Goal: Transaction & Acquisition: Purchase product/service

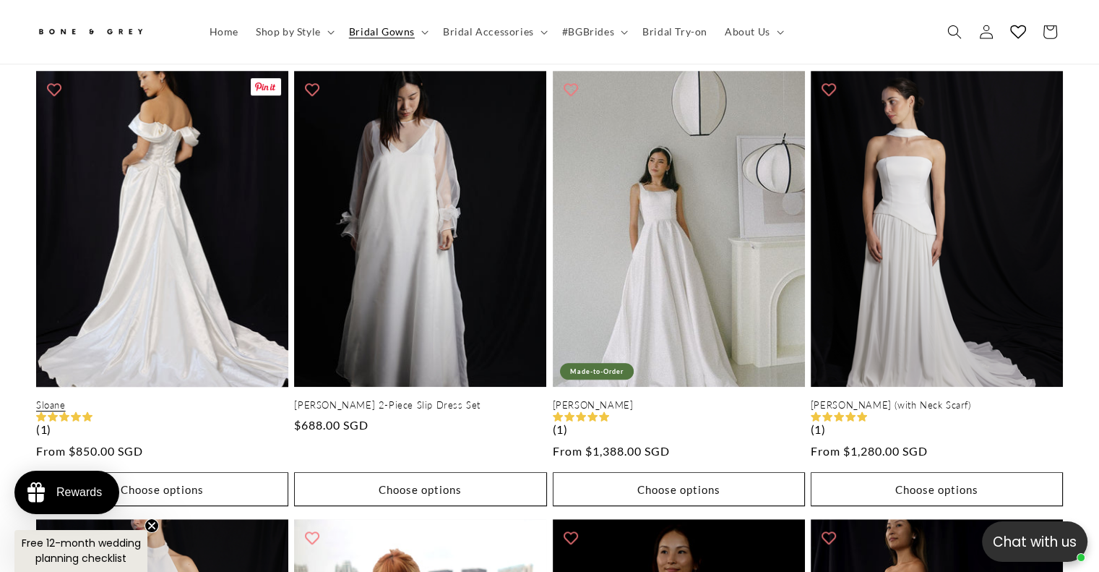
scroll to position [0, 374]
click at [197, 399] on link "Sloane" at bounding box center [162, 405] width 252 height 12
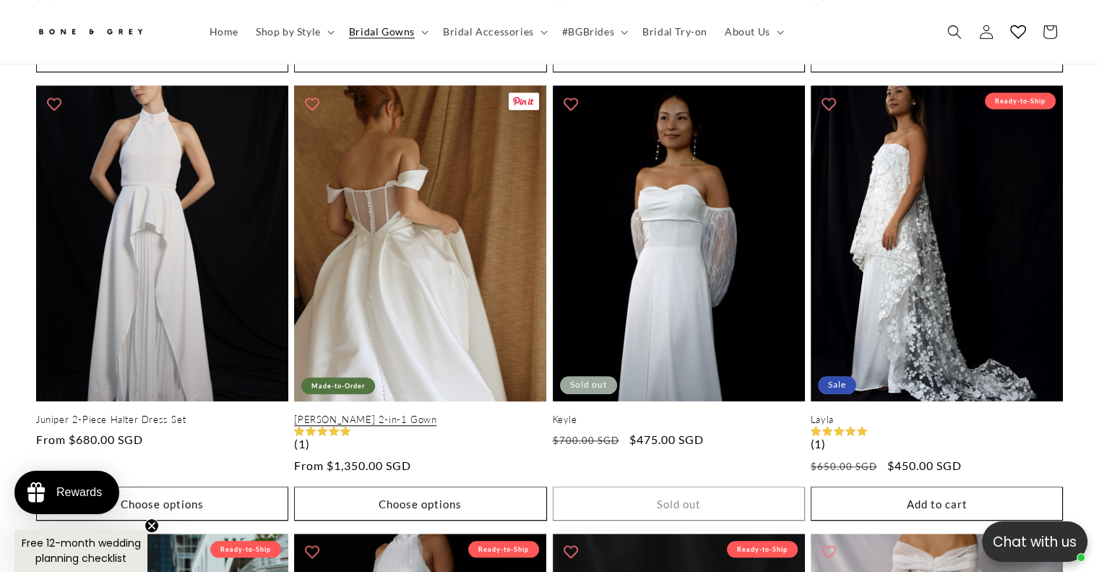
scroll to position [0, 0]
click at [449, 413] on link "[PERSON_NAME] 2-in-1 Gown" at bounding box center [420, 419] width 252 height 12
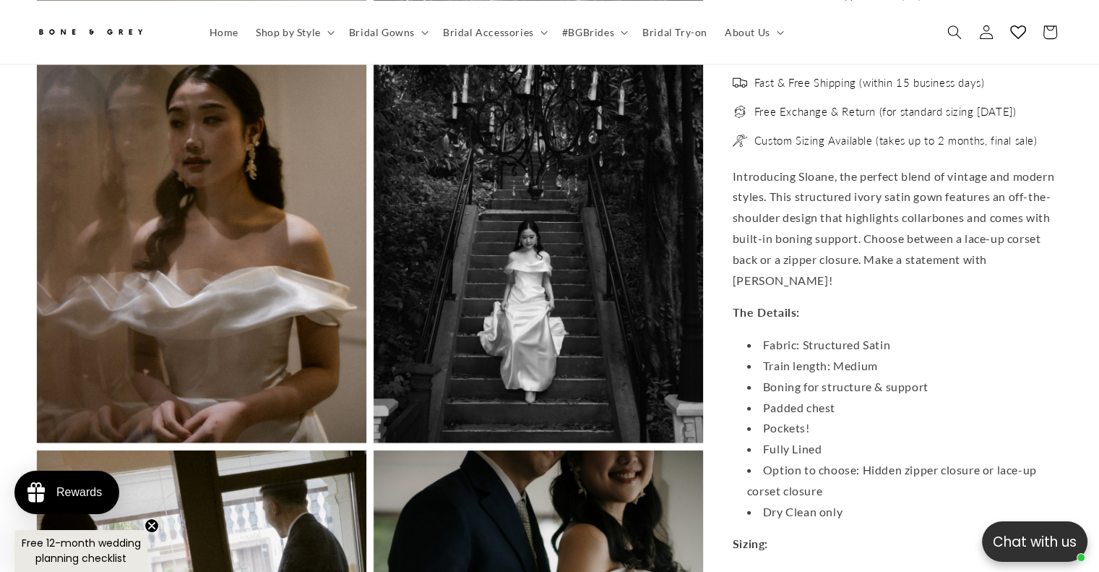
scroll to position [3244, 0]
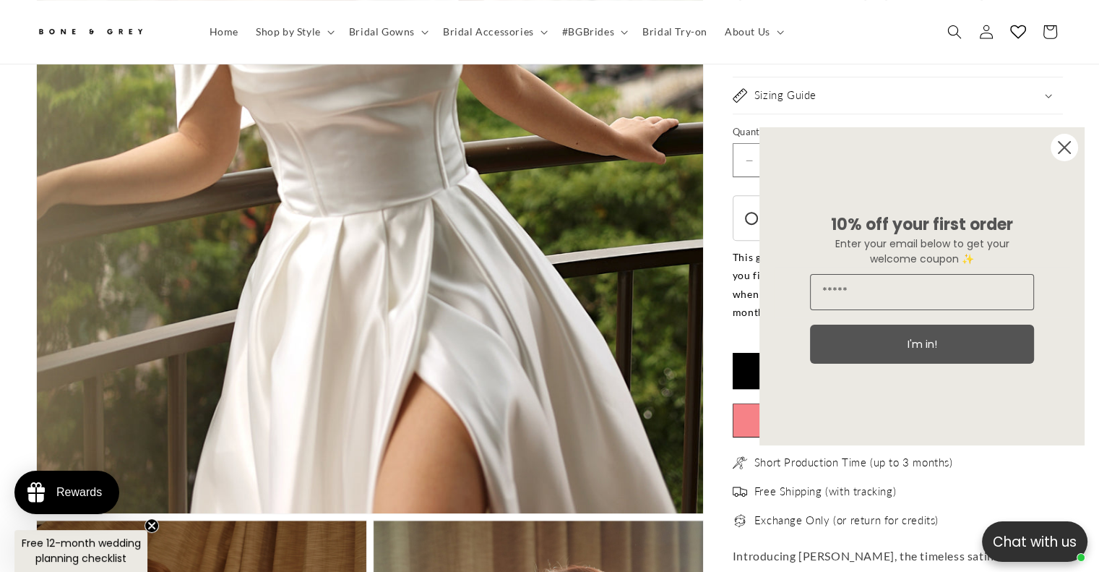
scroll to position [787, 0]
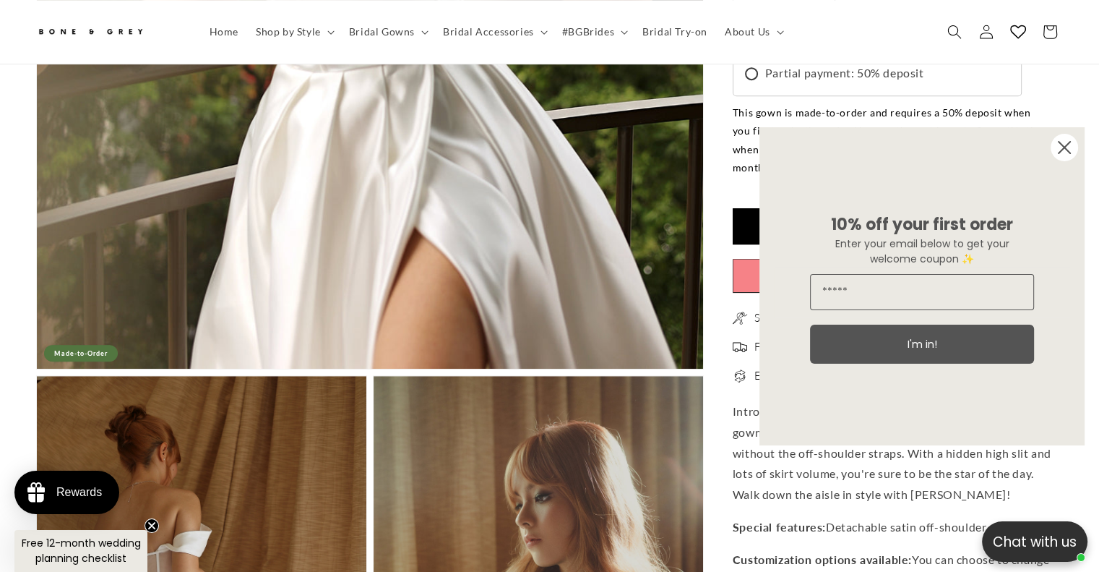
click at [1055, 147] on circle "Close dialog" at bounding box center [1064, 147] width 27 height 27
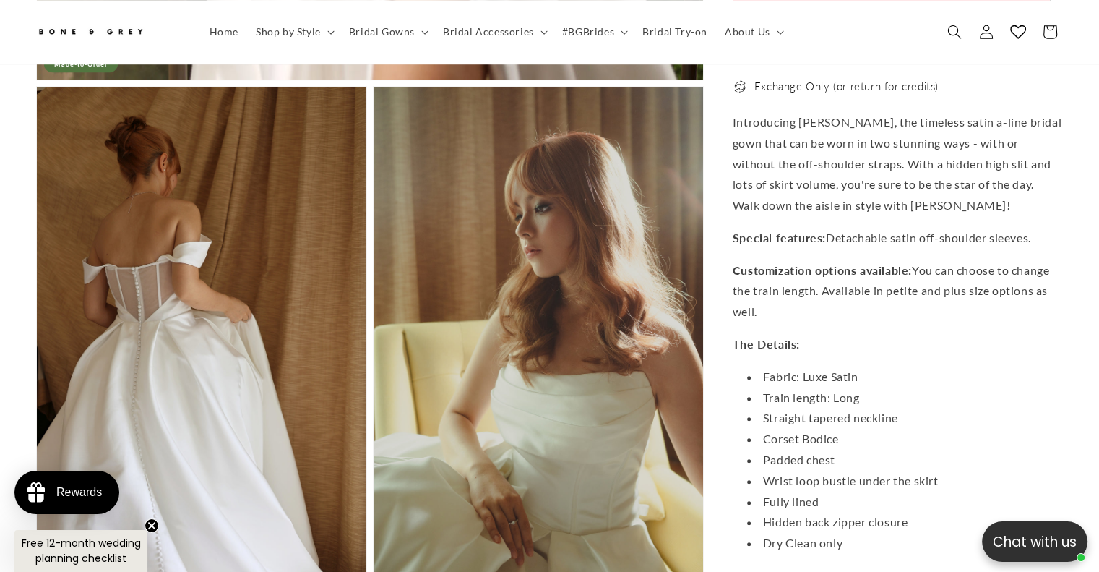
scroll to position [0, 0]
